Goal: Navigation & Orientation: Find specific page/section

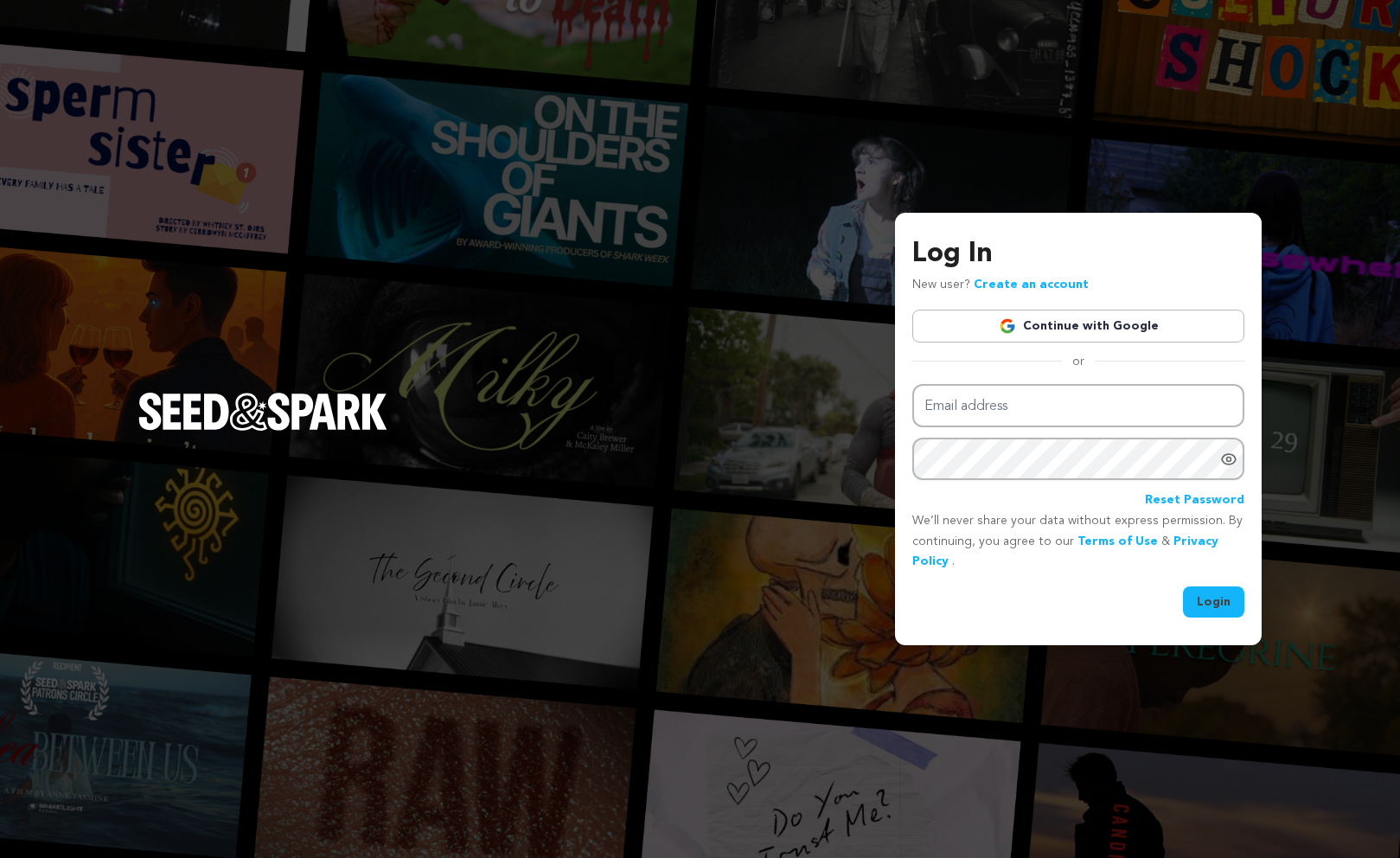
click at [919, 433] on div "Email address Password Reset Password" at bounding box center [1078, 447] width 332 height 127
click at [932, 413] on input "Email address" at bounding box center [1078, 406] width 332 height 45
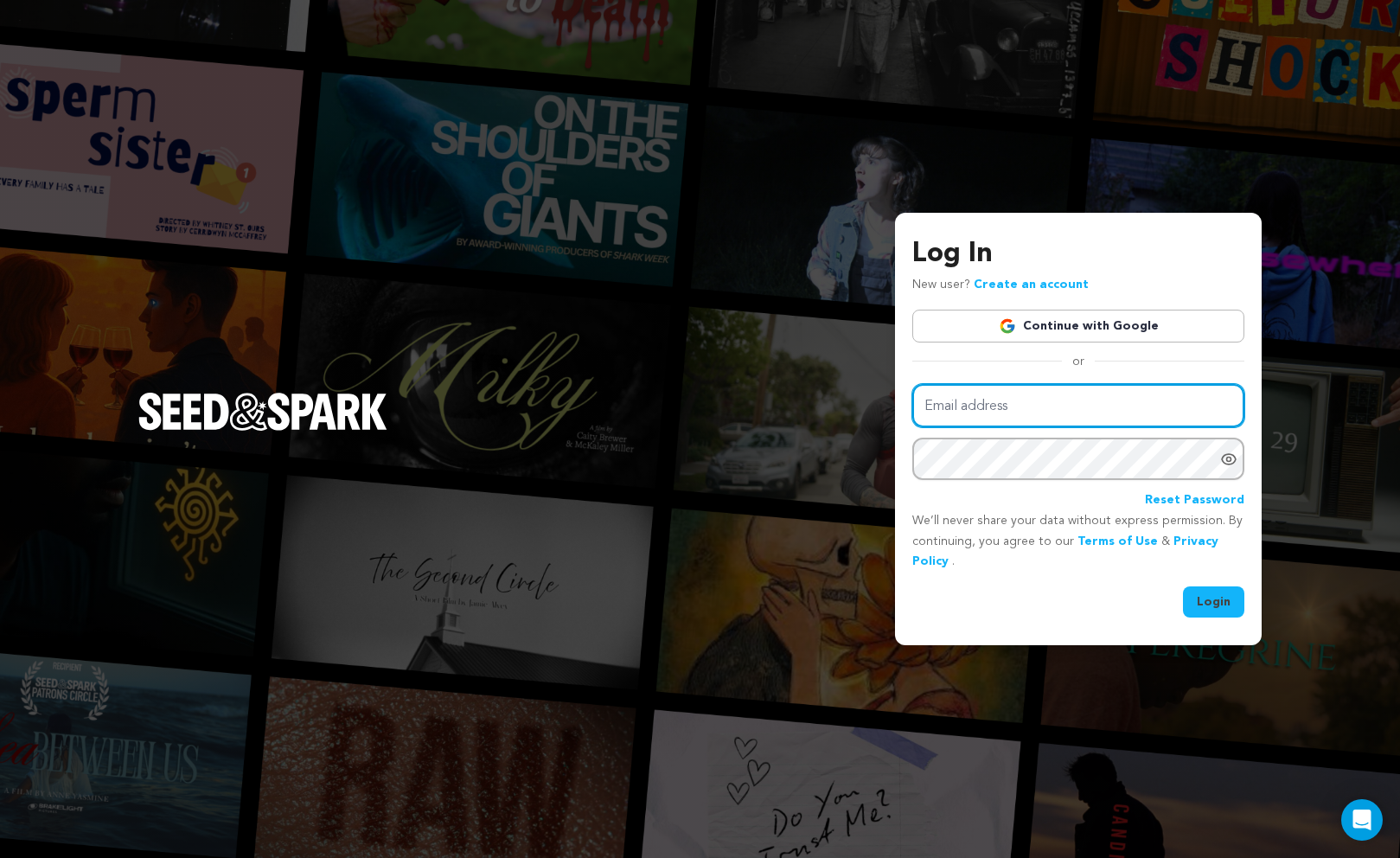
click at [980, 401] on input "Email address" at bounding box center [1078, 406] width 332 height 45
type input "ashlynparkersmith@gmail.com"
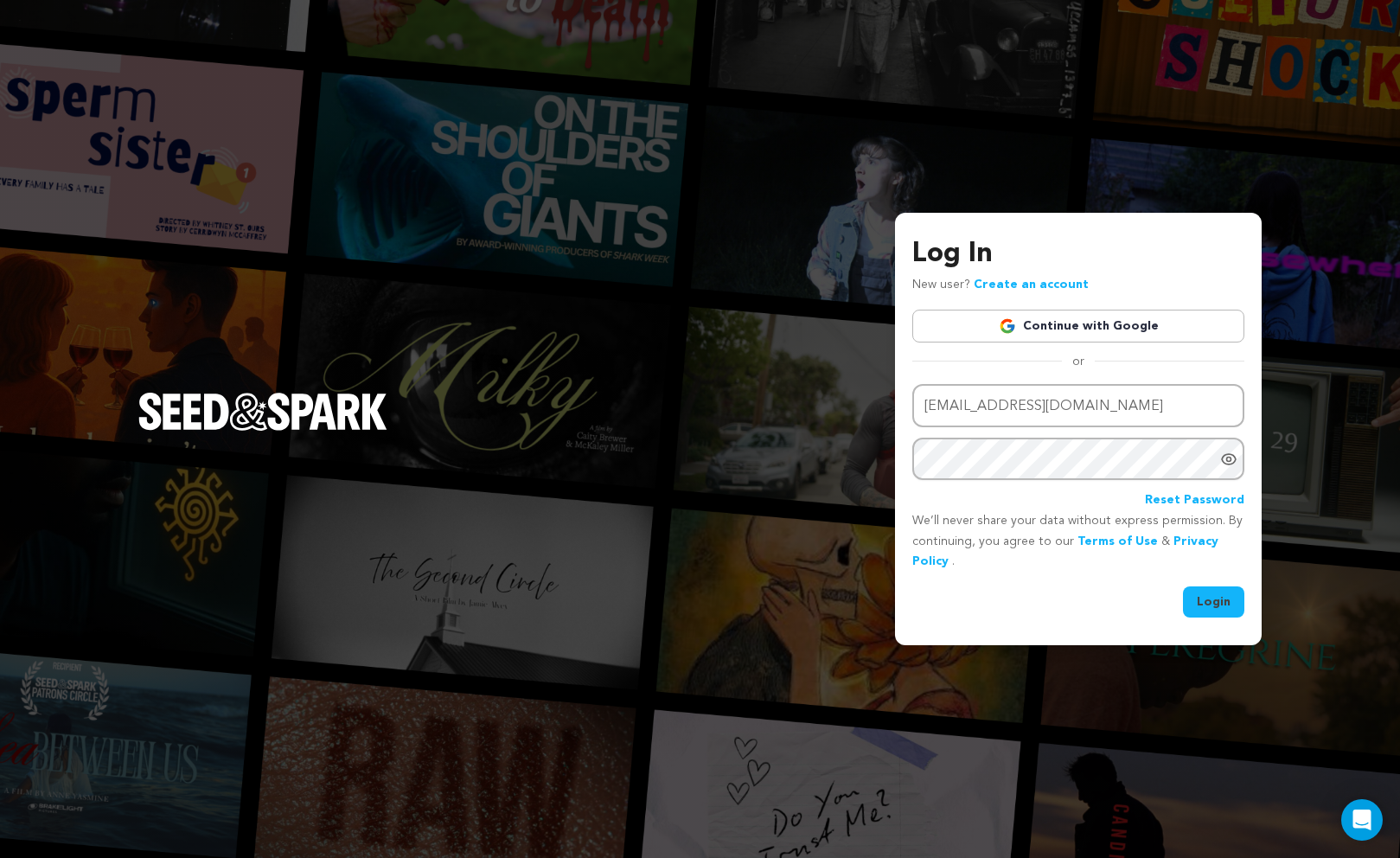
click at [1236, 607] on button "Login" at bounding box center [1213, 602] width 62 height 31
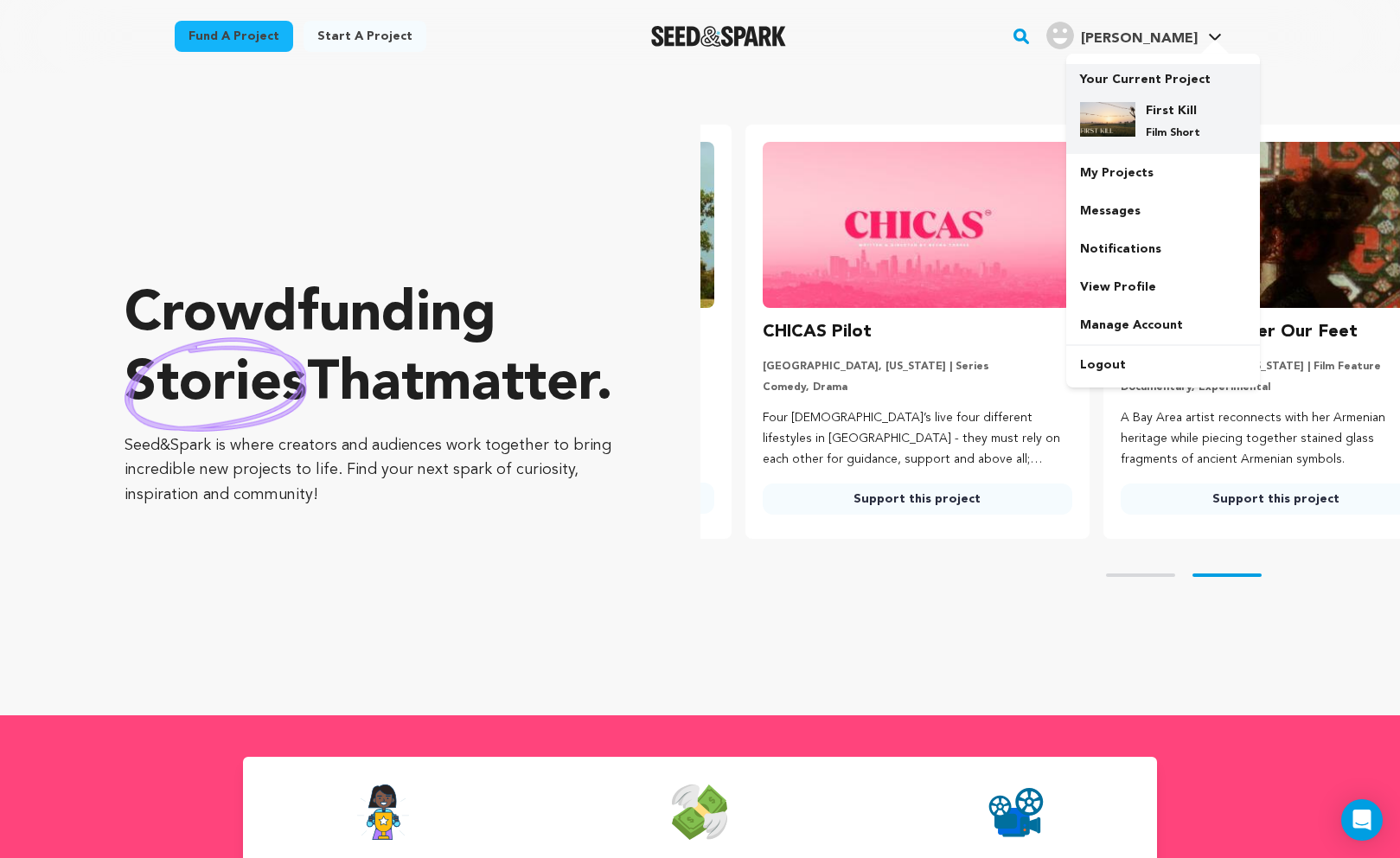
click at [1149, 111] on h4 "First Kill" at bounding box center [1177, 111] width 63 height 17
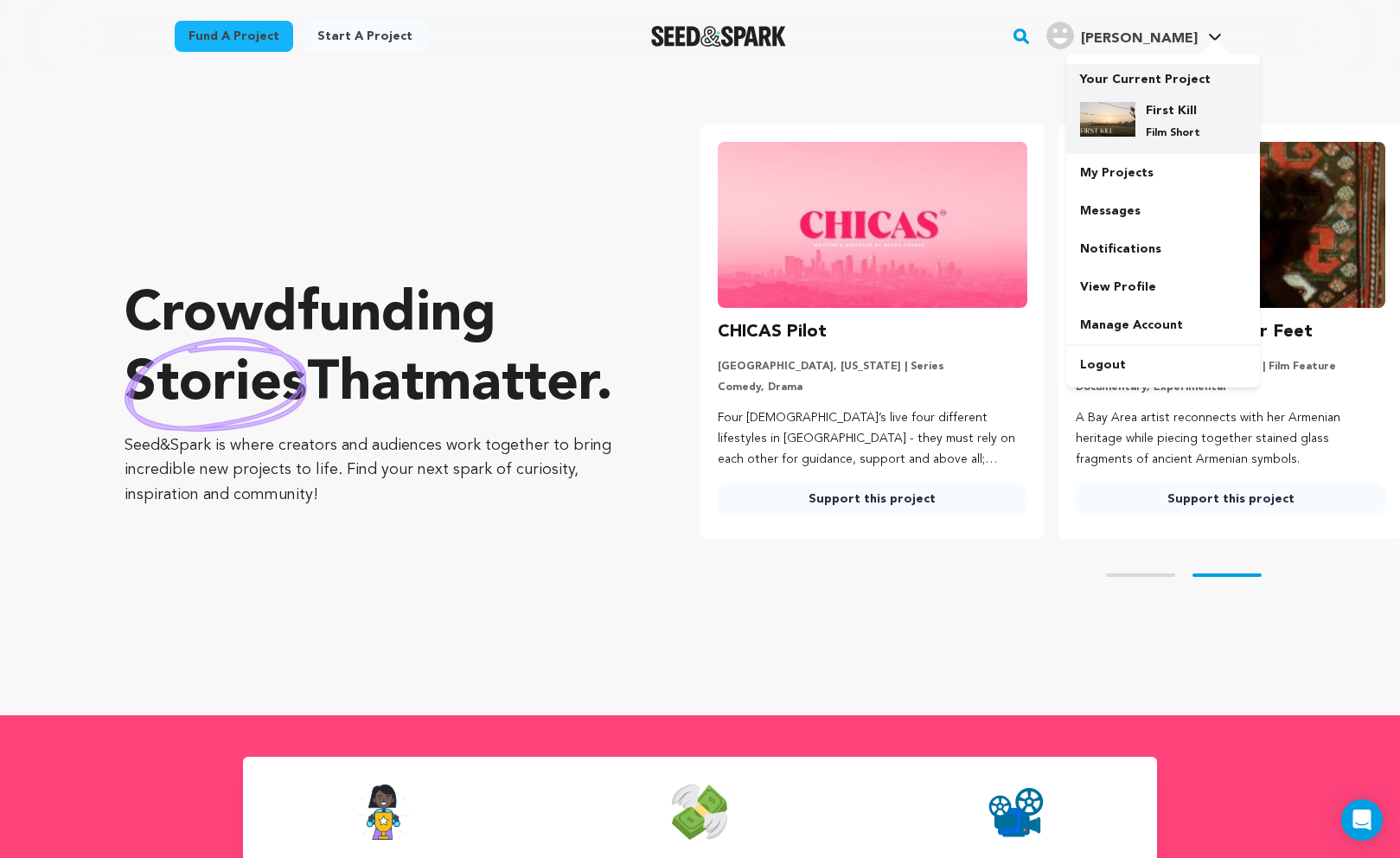
scroll to position [0, 372]
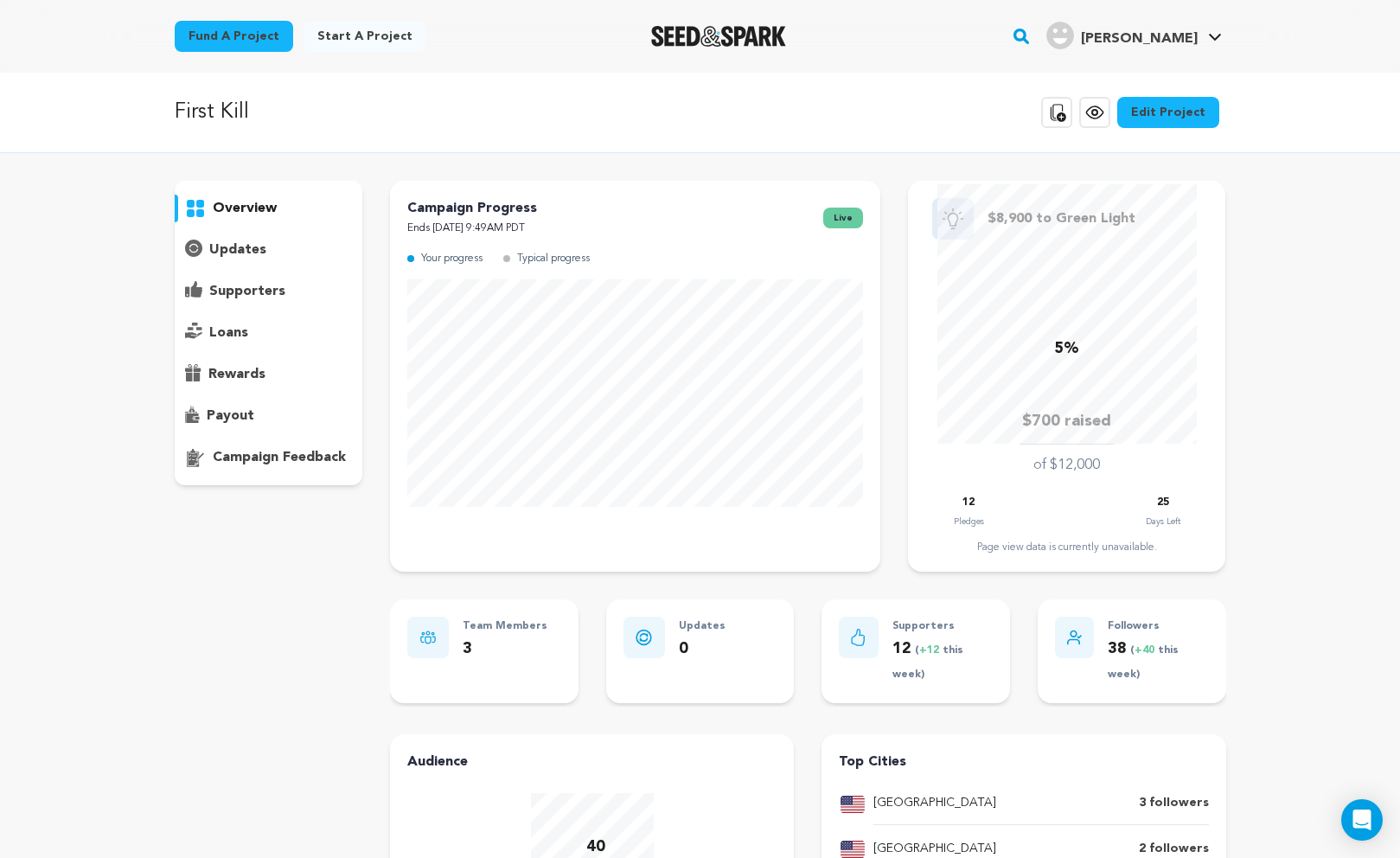
click at [227, 113] on p "First Kill" at bounding box center [211, 112] width 74 height 31
click at [754, 40] on img "Seed&Spark Homepage" at bounding box center [718, 36] width 136 height 21
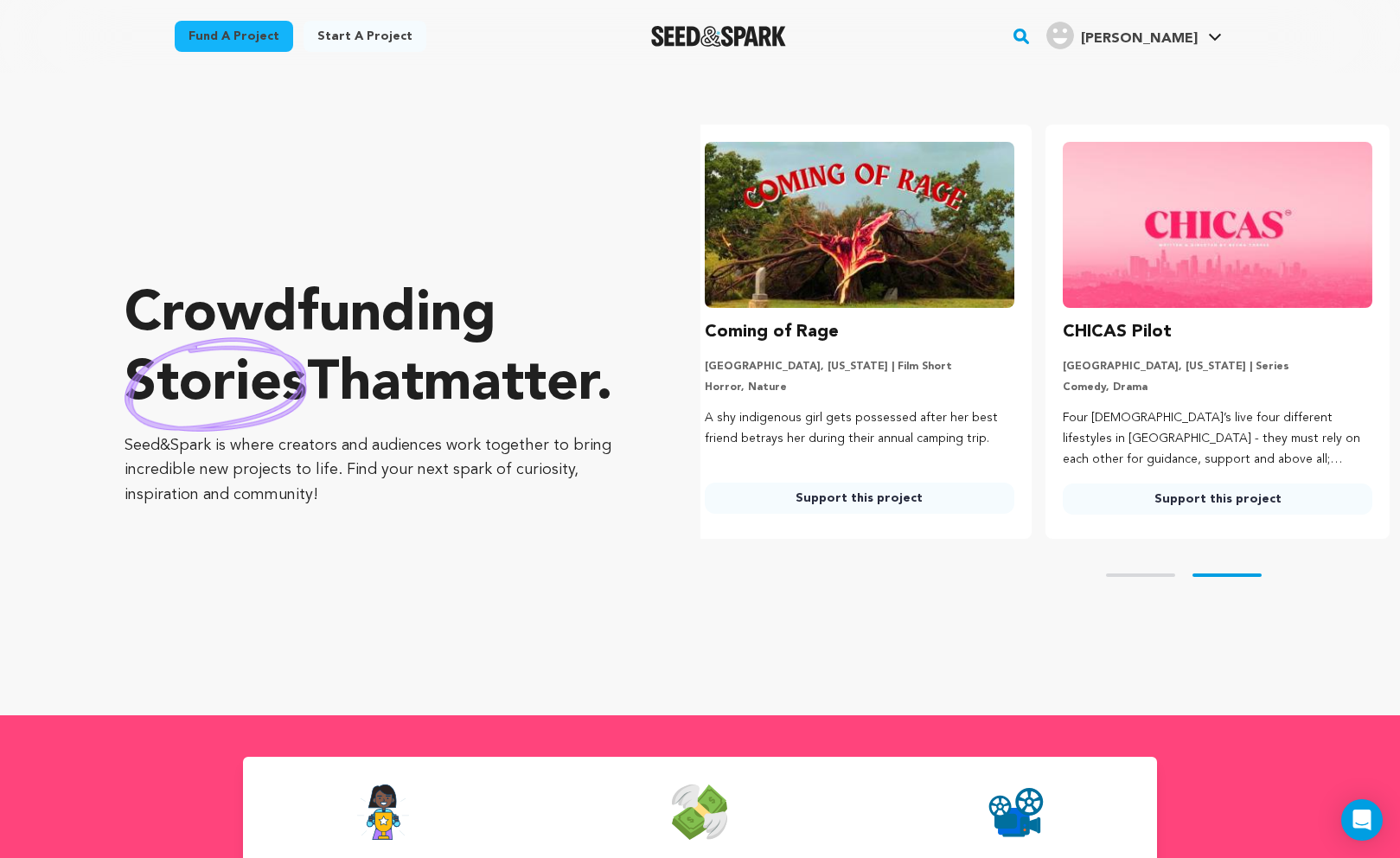
scroll to position [0, 372]
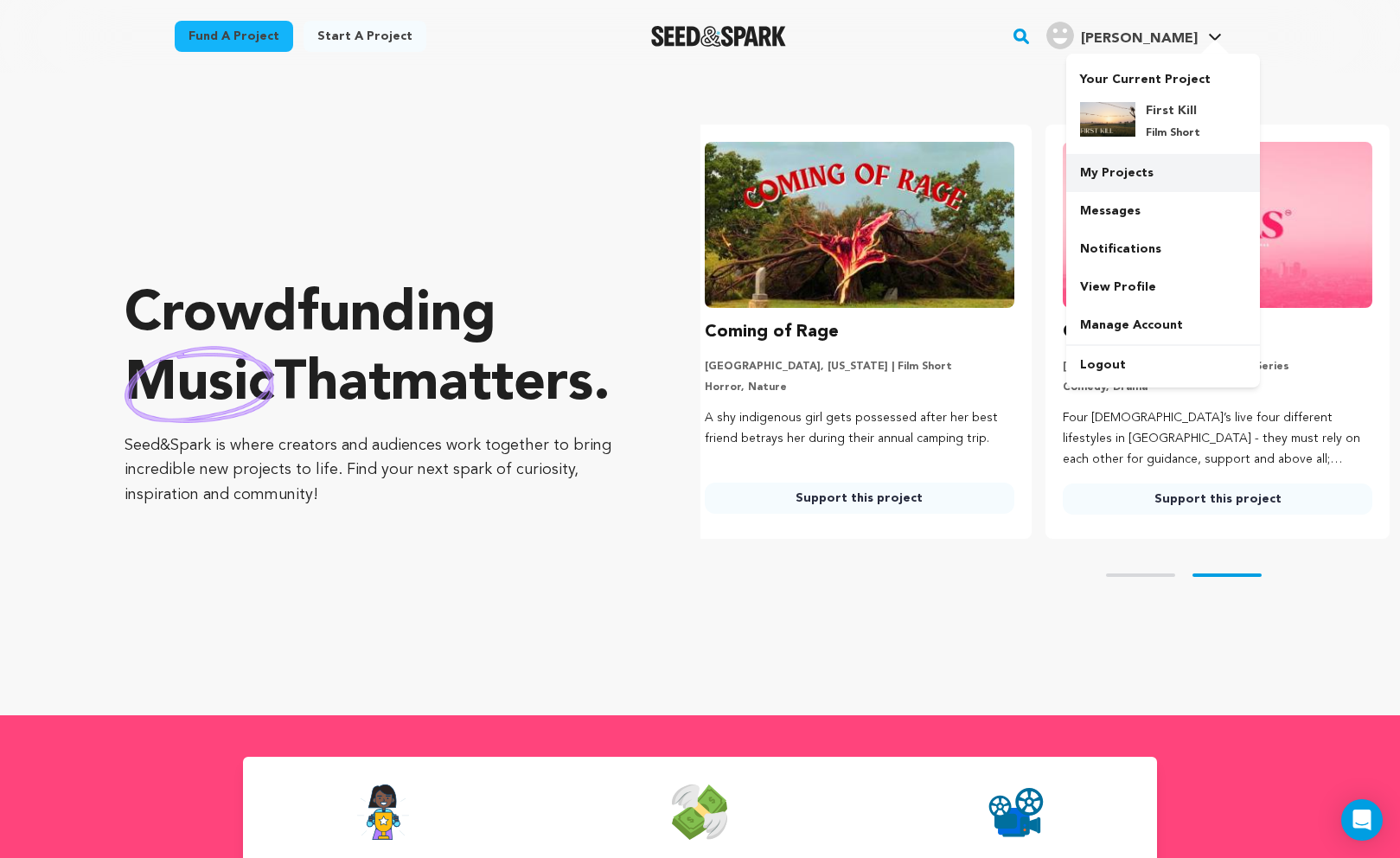
click at [1128, 173] on link "My Projects" at bounding box center [1163, 173] width 193 height 38
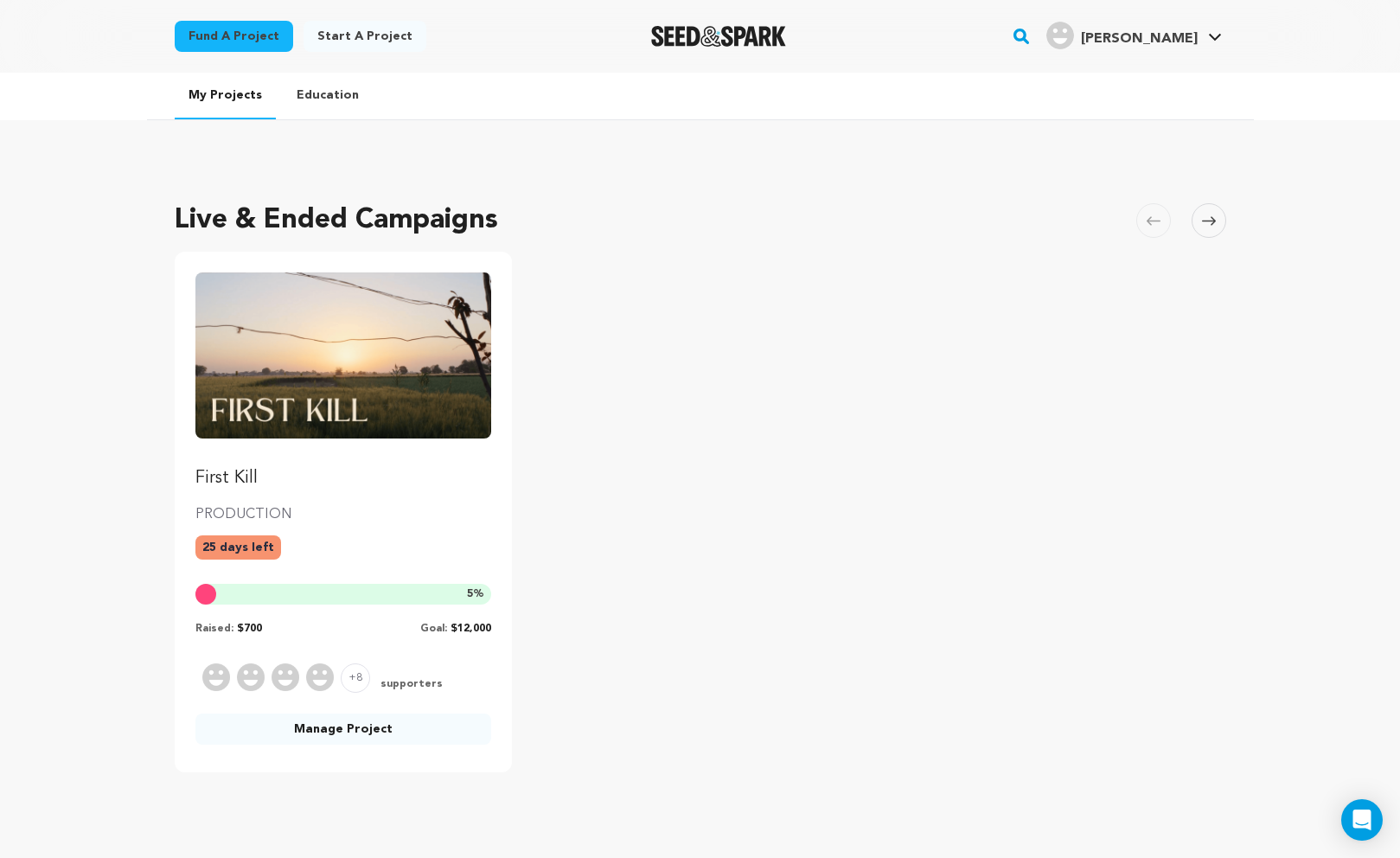
click at [227, 477] on p "First Kill" at bounding box center [343, 479] width 297 height 25
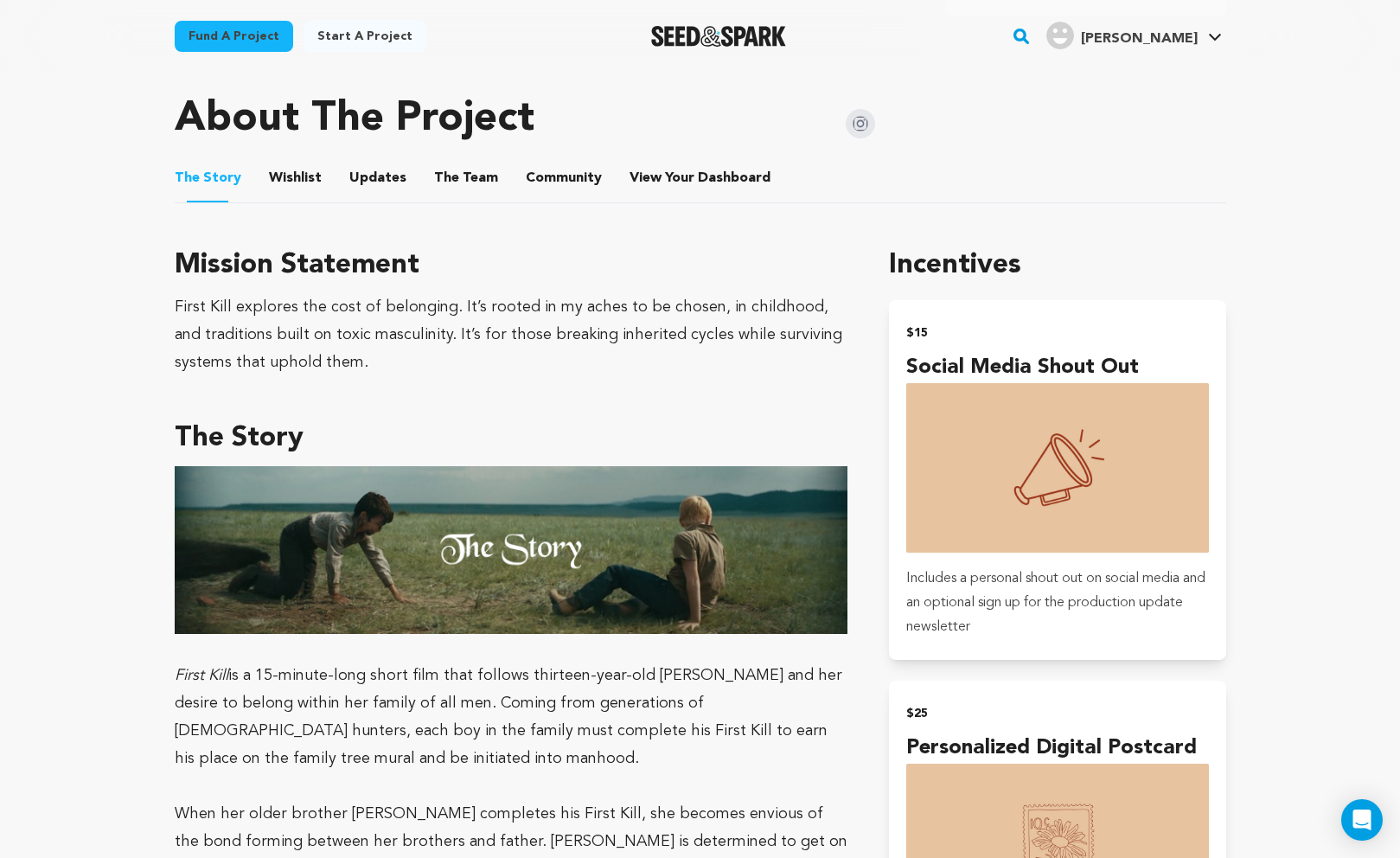
scroll to position [843, 0]
